Goal: Information Seeking & Learning: Check status

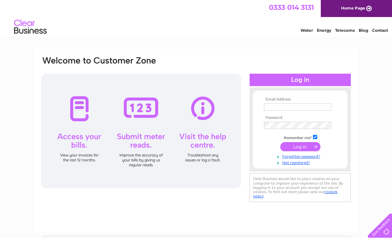
type input "[EMAIL_ADDRESS][DOMAIN_NAME]"
click at [305, 145] on input "submit" at bounding box center [301, 146] width 40 height 9
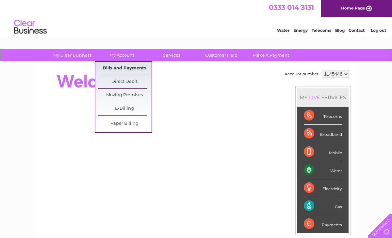
click at [128, 69] on link "Bills and Payments" at bounding box center [125, 68] width 54 height 13
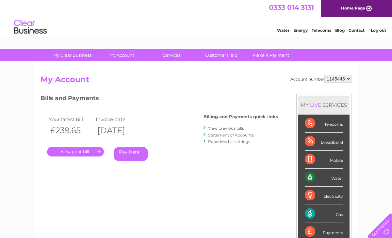
click at [78, 154] on link "." at bounding box center [75, 151] width 57 height 9
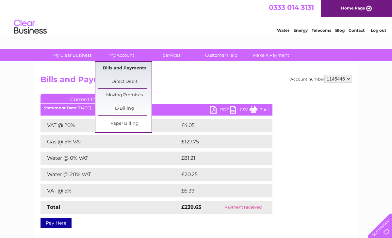
click at [119, 67] on link "Bills and Payments" at bounding box center [125, 68] width 54 height 13
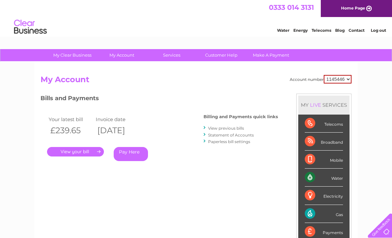
click at [348, 77] on select "1145446" at bounding box center [338, 79] width 28 height 9
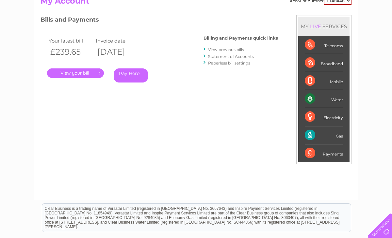
scroll to position [78, 0]
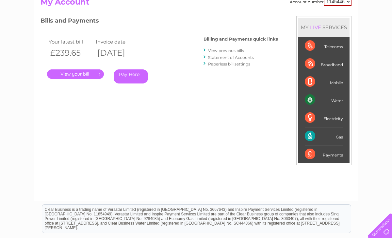
click at [229, 58] on link "Statement of Accounts" at bounding box center [231, 57] width 46 height 5
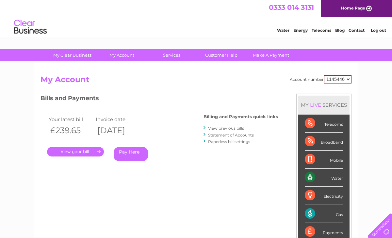
click at [230, 129] on link "View previous bills" at bounding box center [226, 128] width 36 height 5
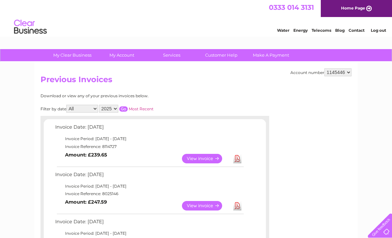
click at [208, 156] on link "View" at bounding box center [206, 158] width 48 height 9
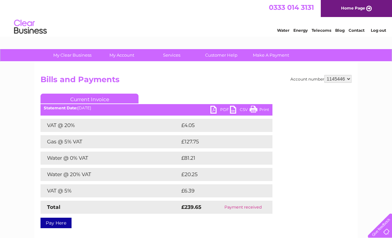
click at [221, 109] on link "PDF" at bounding box center [221, 110] width 20 height 9
